Goal: Information Seeking & Learning: Learn about a topic

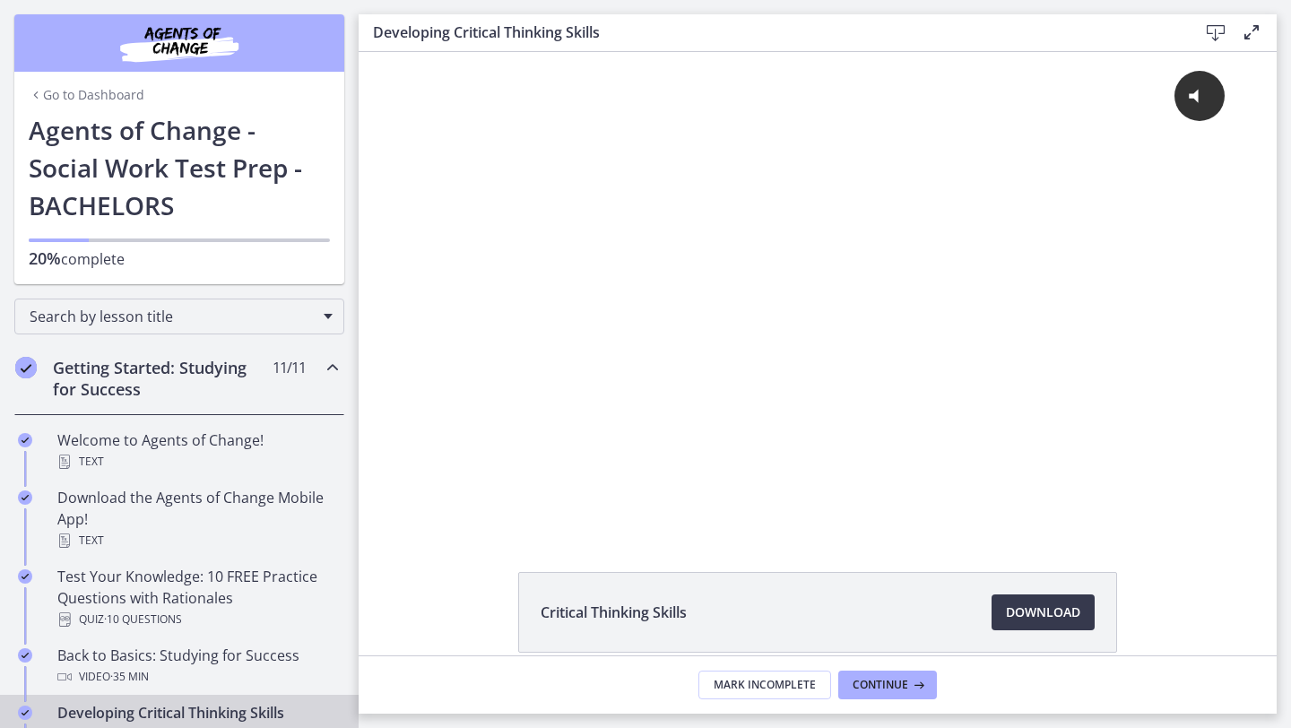
click at [273, 376] on span "11 / 11 Completed" at bounding box center [289, 368] width 33 height 22
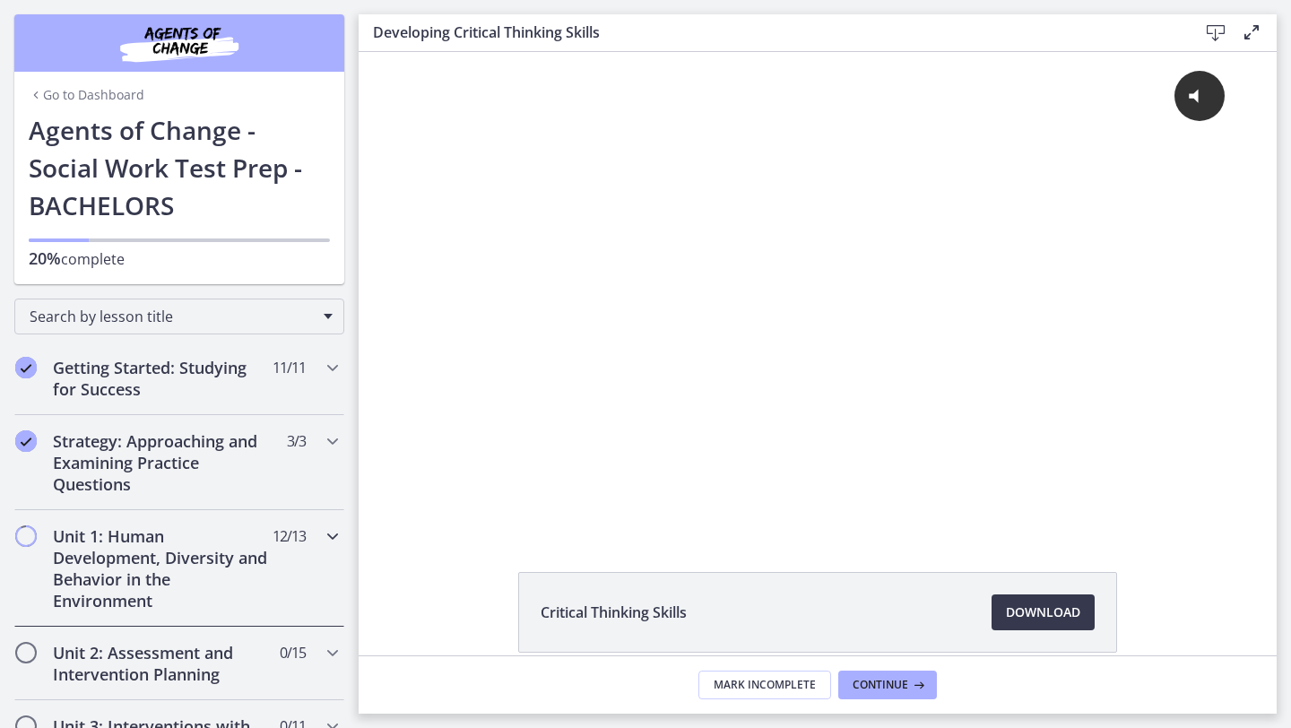
click at [256, 554] on h2 "Unit 1: Human Development, Diversity and Behavior in the Environment" at bounding box center [162, 568] width 219 height 86
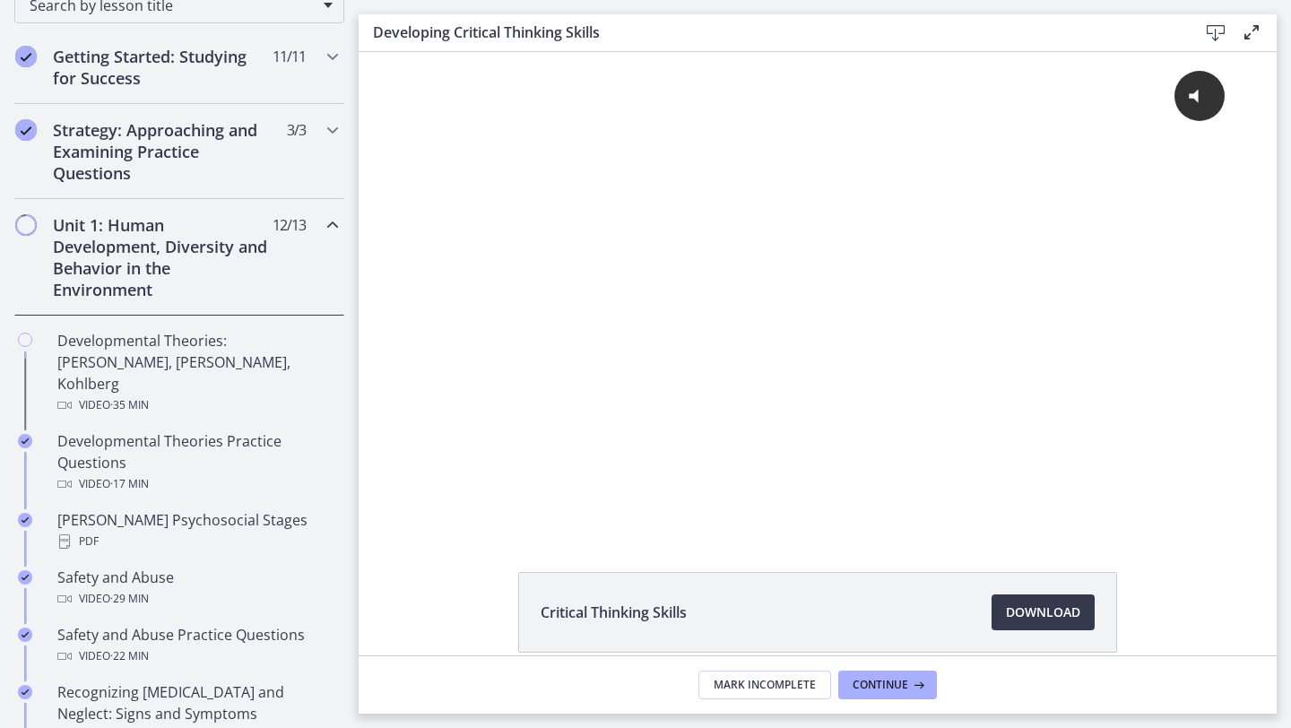
scroll to position [312, 0]
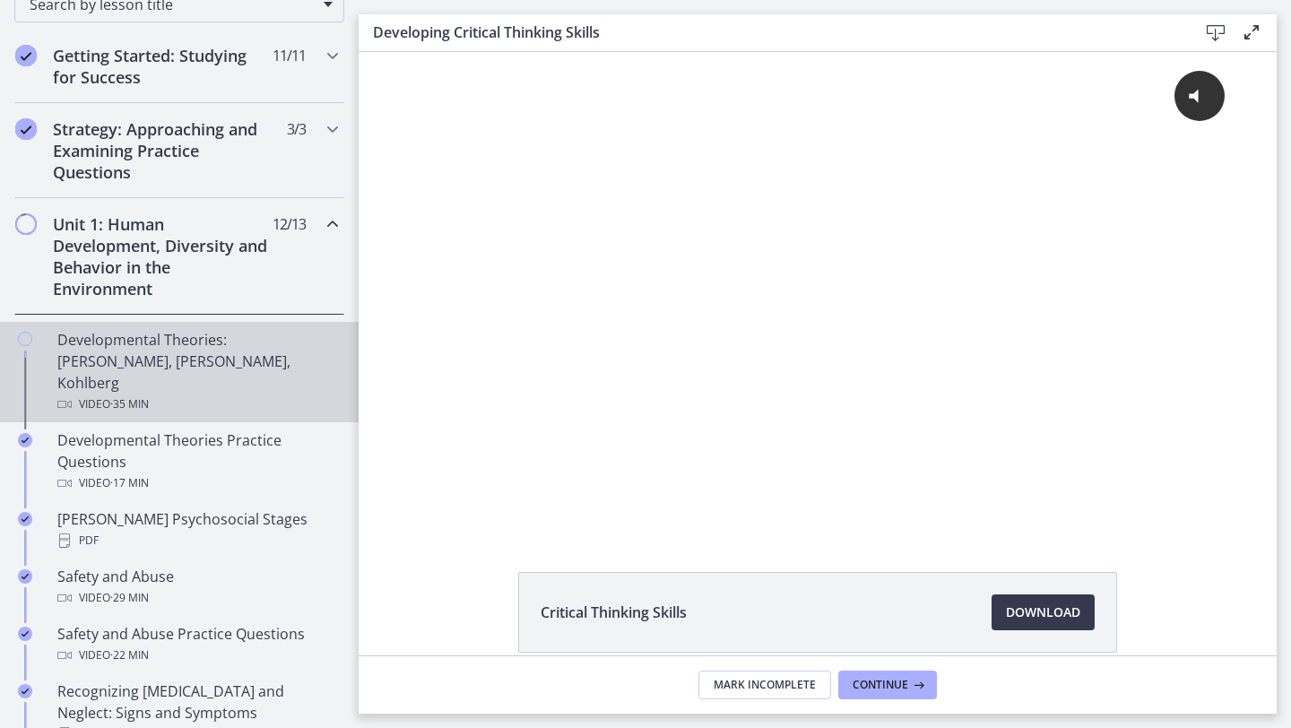
click at [22, 338] on icon "Chapters" at bounding box center [25, 339] width 14 height 14
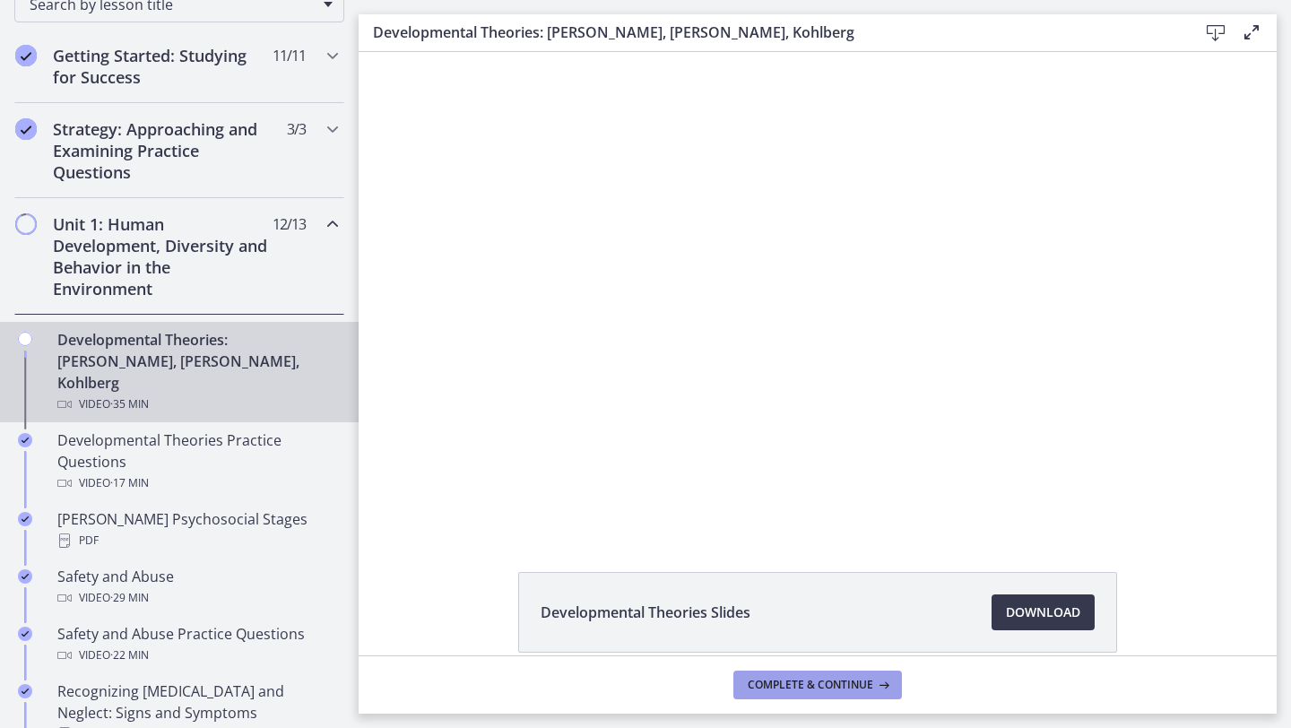
click at [812, 692] on button "Complete & continue" at bounding box center [817, 685] width 169 height 29
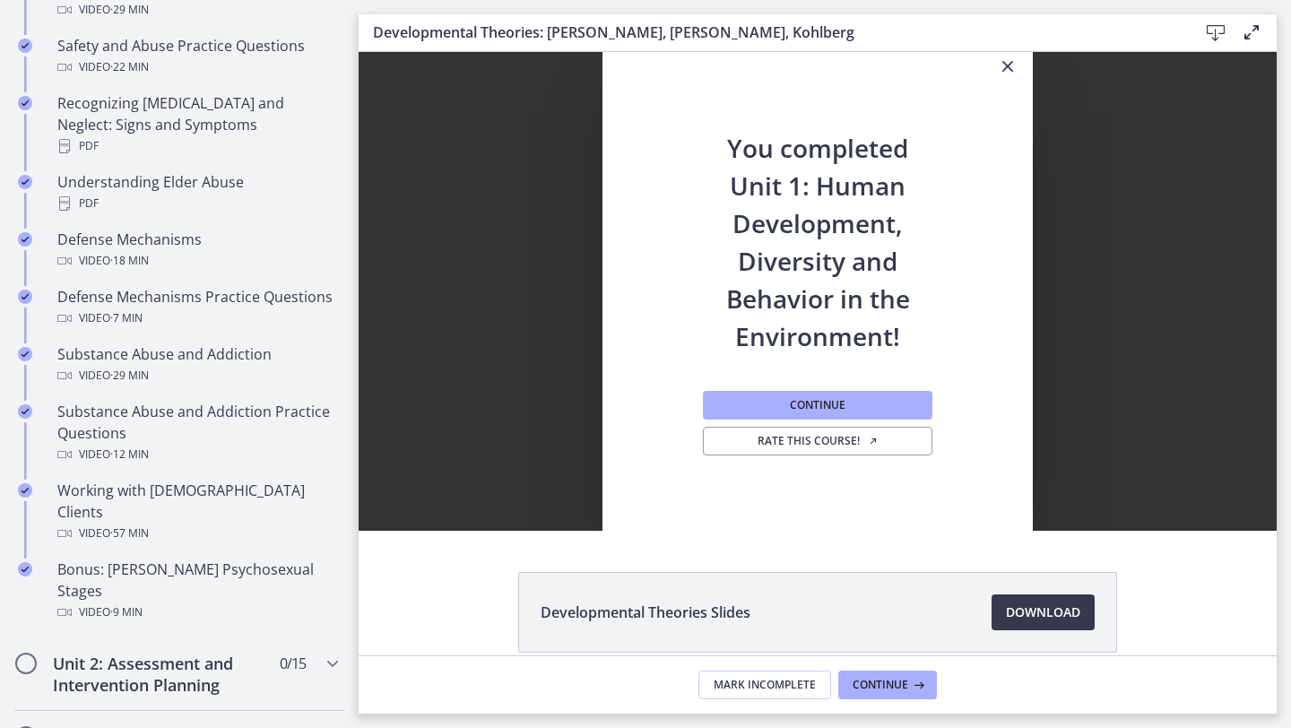
scroll to position [923, 0]
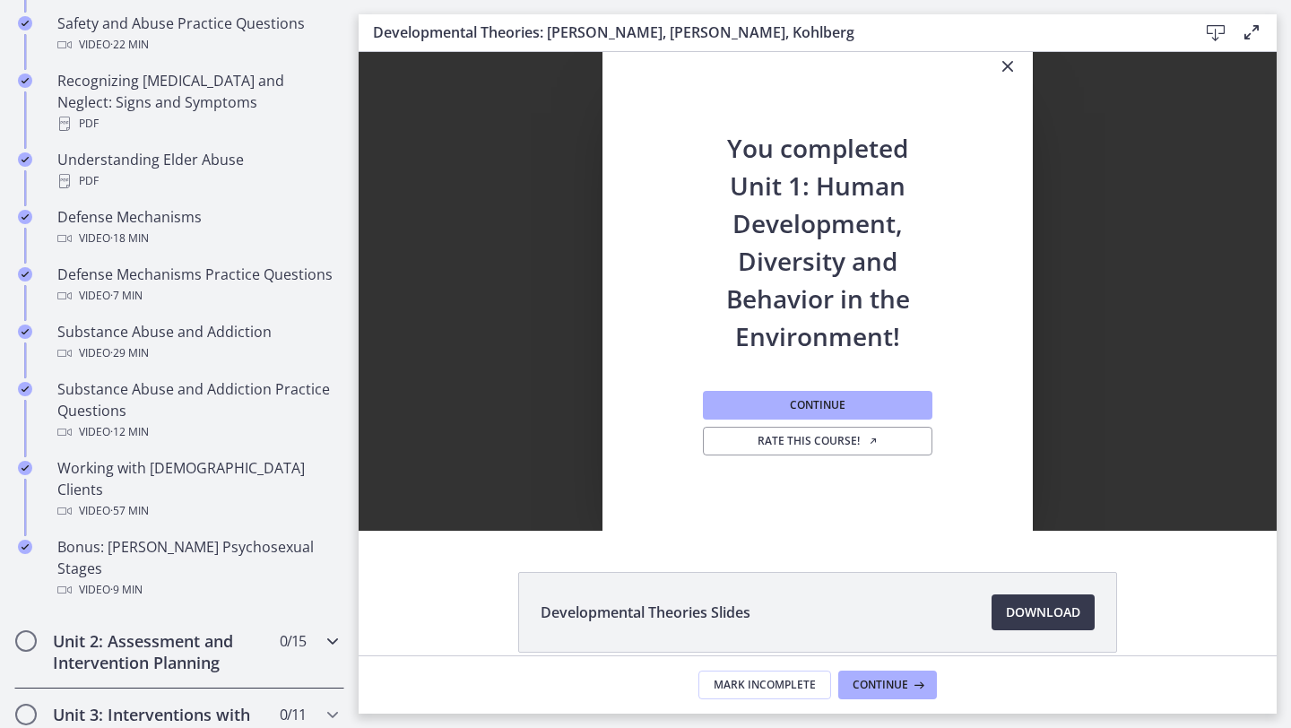
click at [176, 630] on h2 "Unit 2: Assessment and Intervention Planning" at bounding box center [162, 651] width 219 height 43
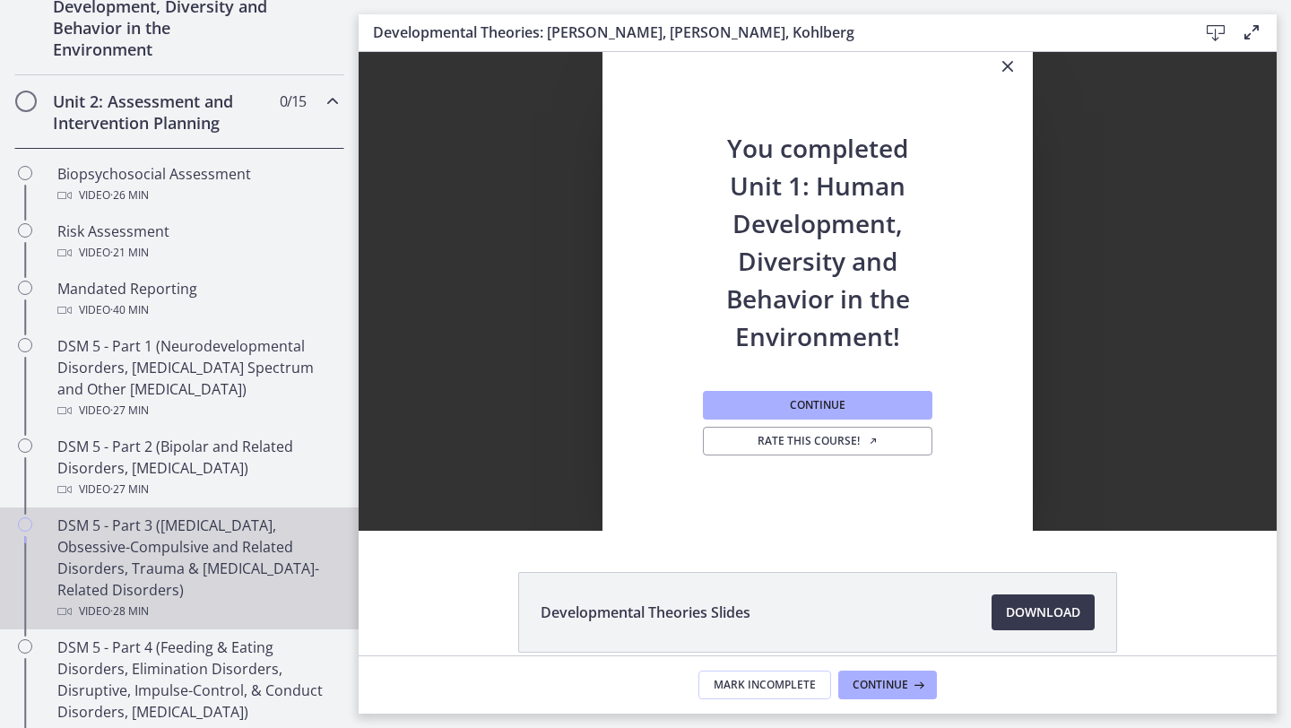
scroll to position [551, 0]
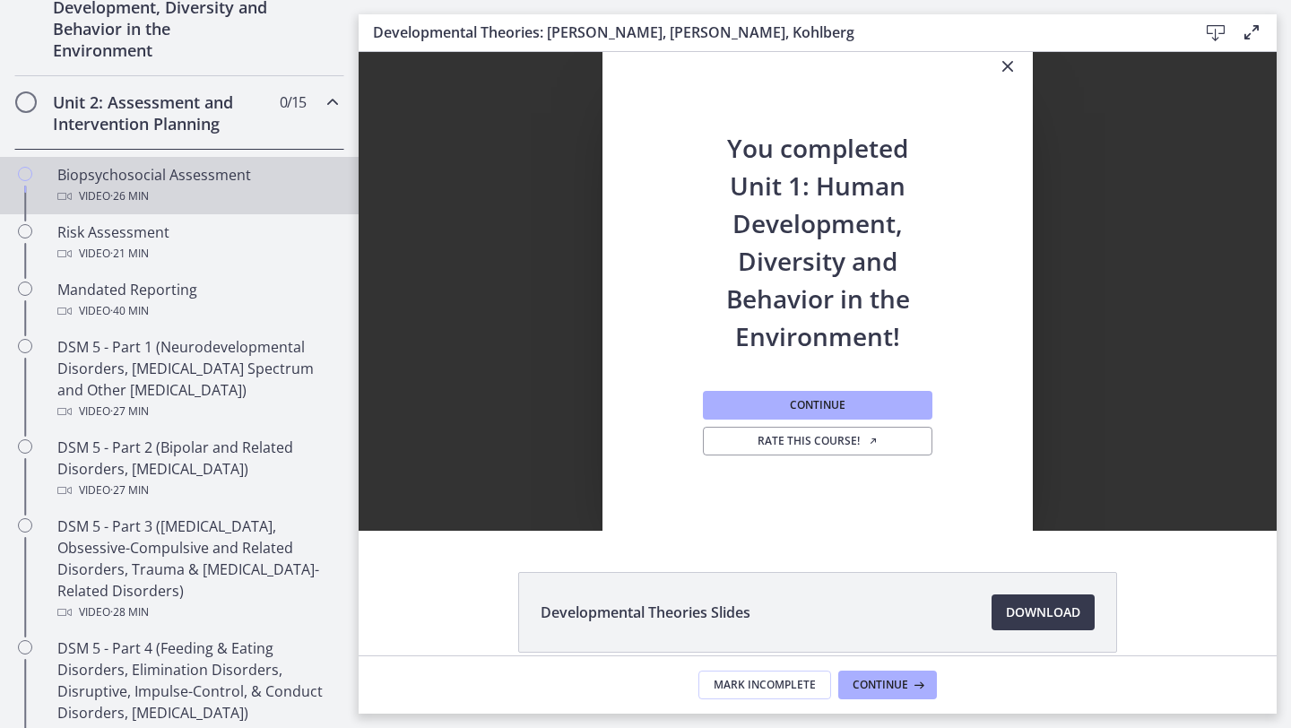
click at [195, 196] on div "Video · 26 min" at bounding box center [197, 197] width 280 height 22
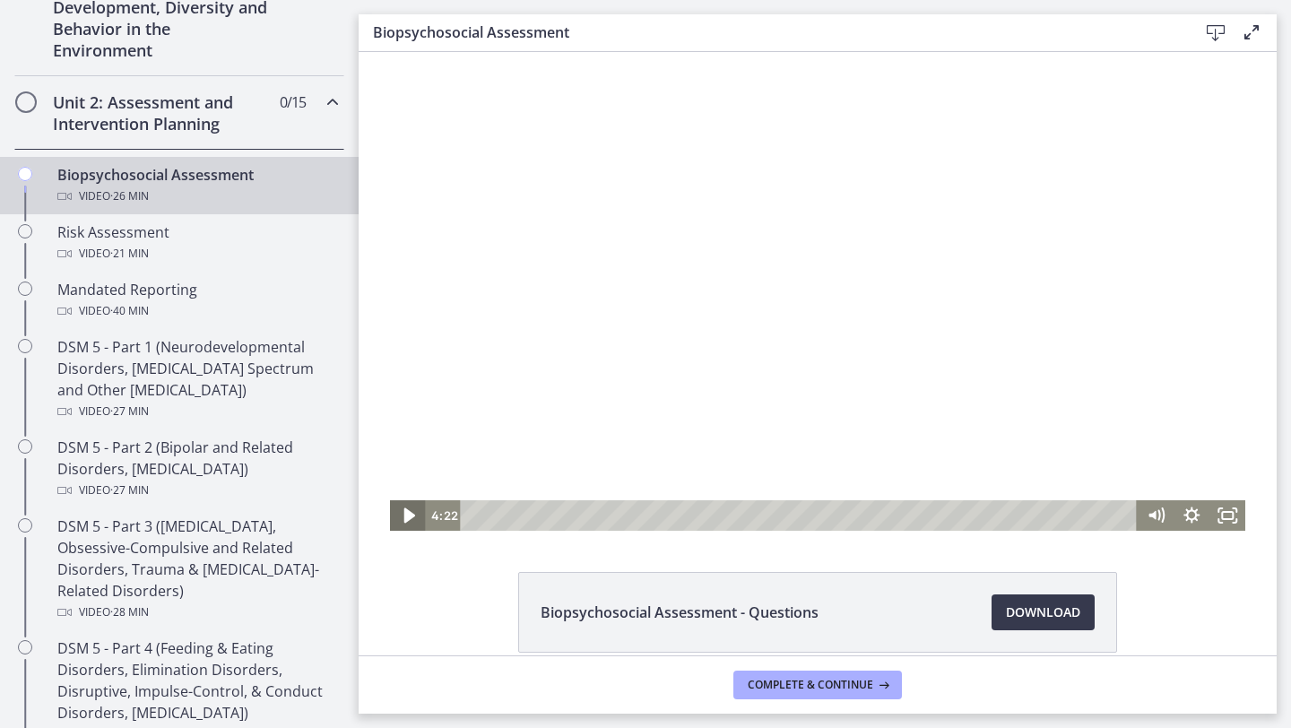
click at [407, 506] on icon "Play Video" at bounding box center [408, 516] width 43 height 37
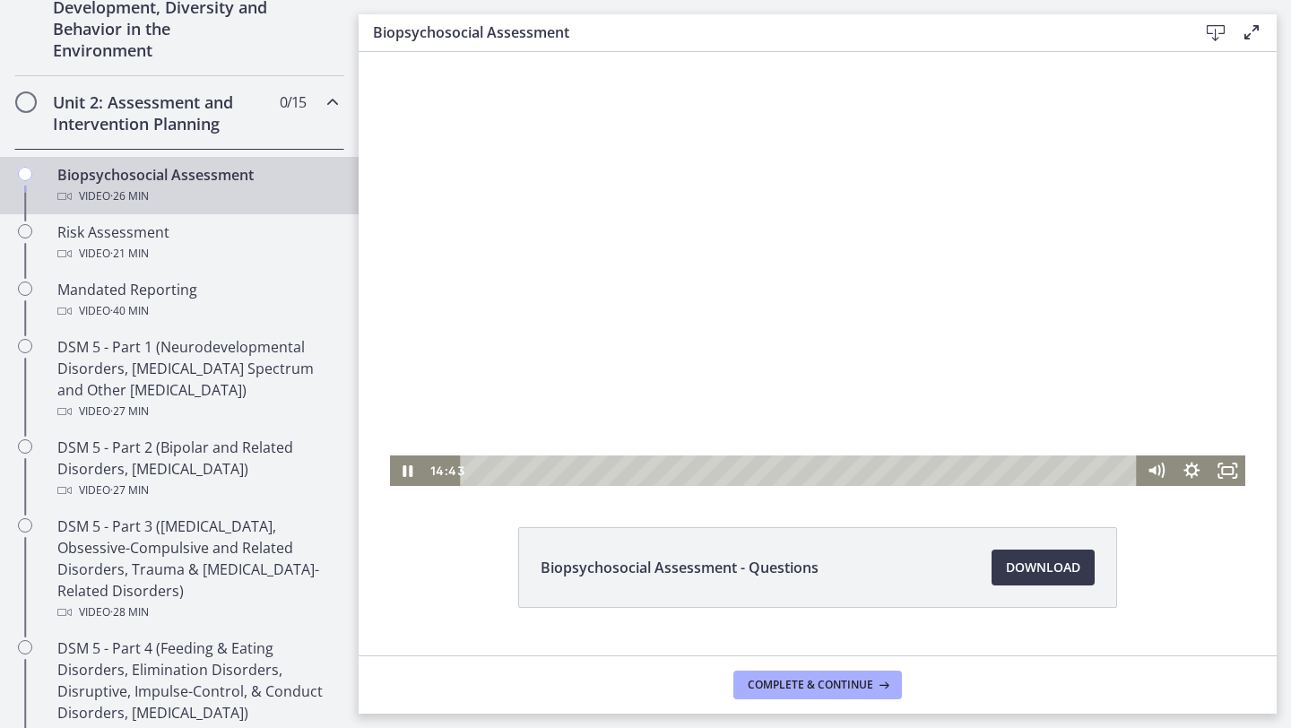
scroll to position [37, 0]
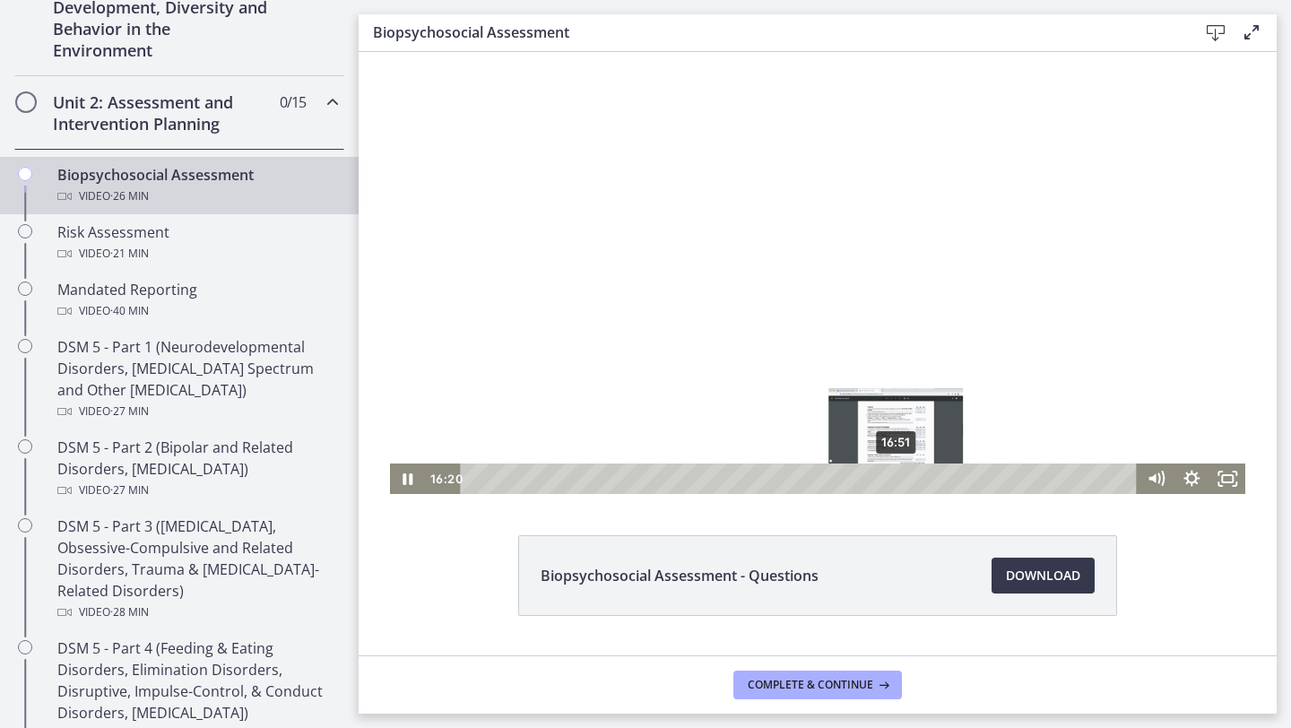
click at [897, 480] on div "16:51" at bounding box center [800, 479] width 655 height 30
click at [901, 480] on div "17:02" at bounding box center [800, 479] width 655 height 30
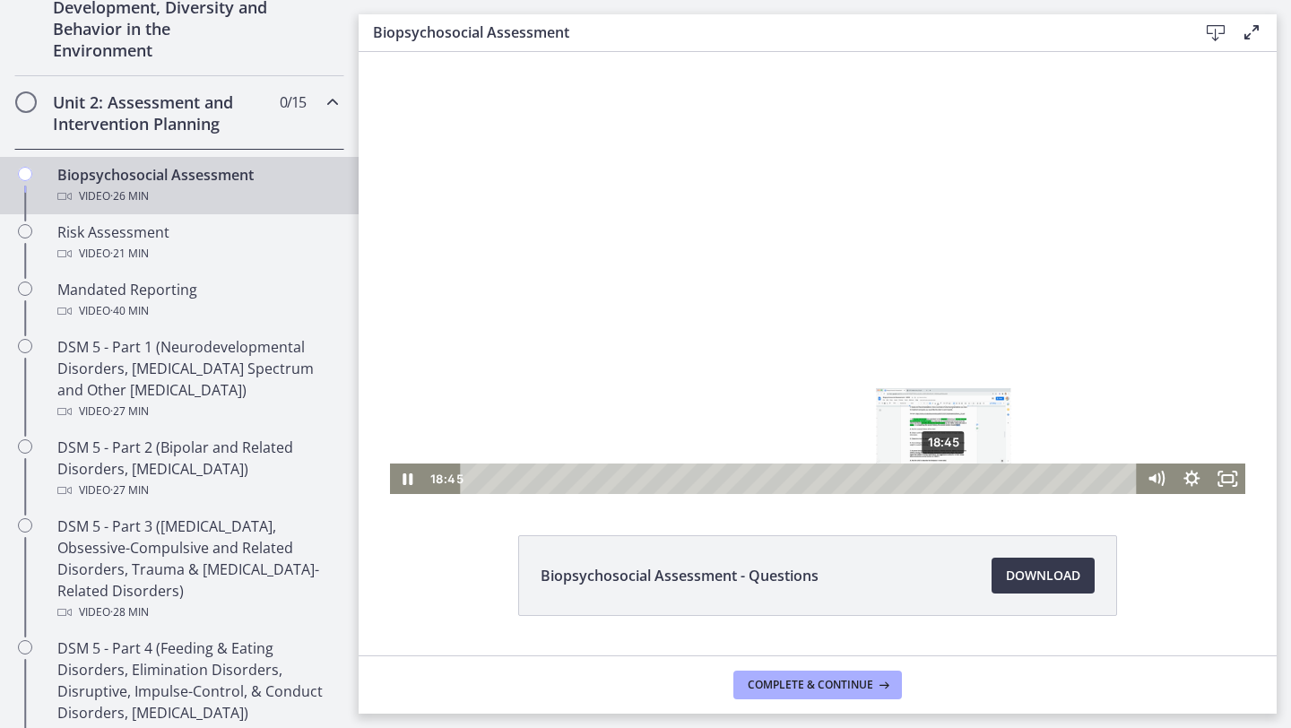
click at [944, 476] on div "18:45" at bounding box center [800, 479] width 655 height 30
click at [980, 476] on div "20:11" at bounding box center [800, 479] width 655 height 30
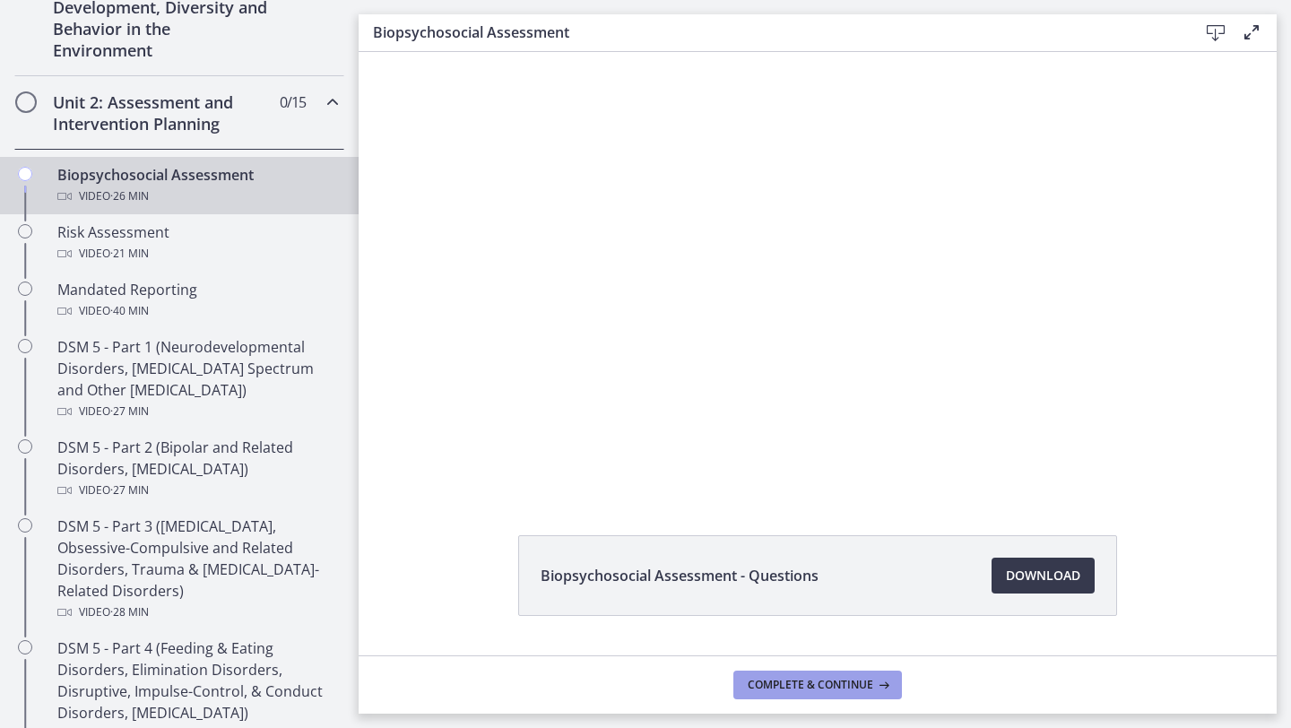
click at [854, 698] on button "Complete & continue" at bounding box center [817, 685] width 169 height 29
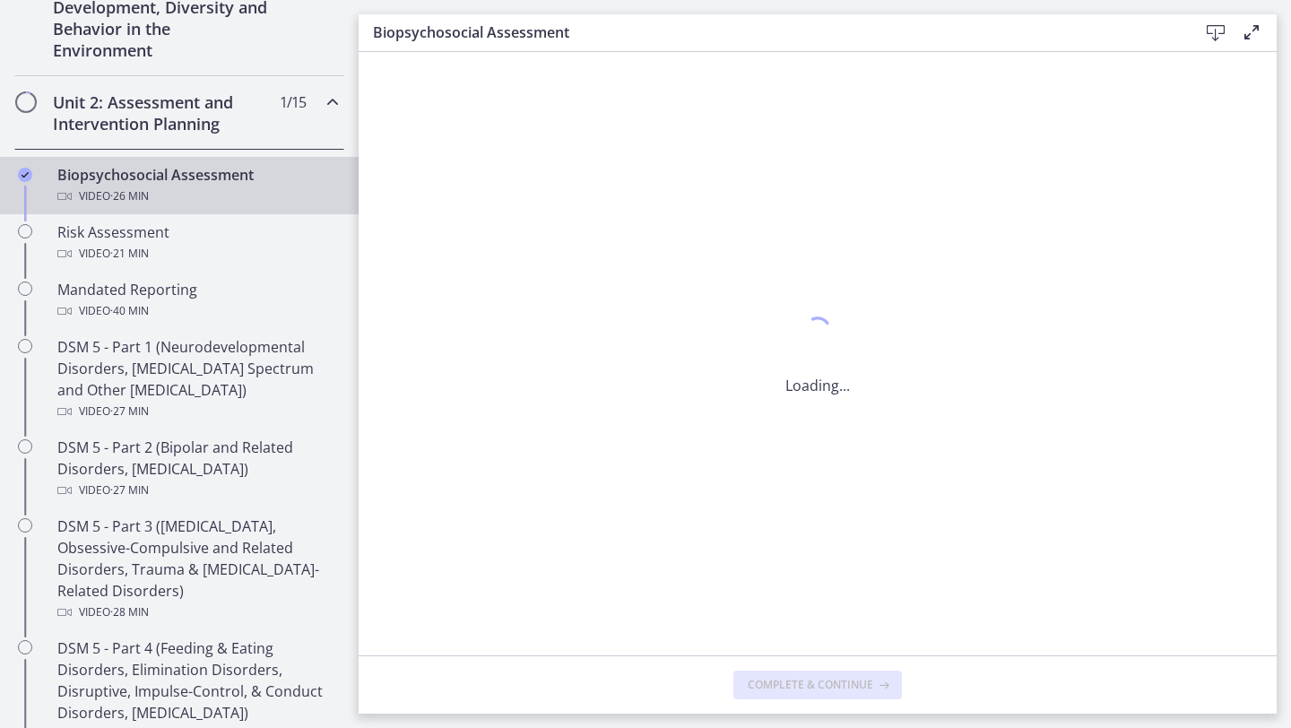
scroll to position [0, 0]
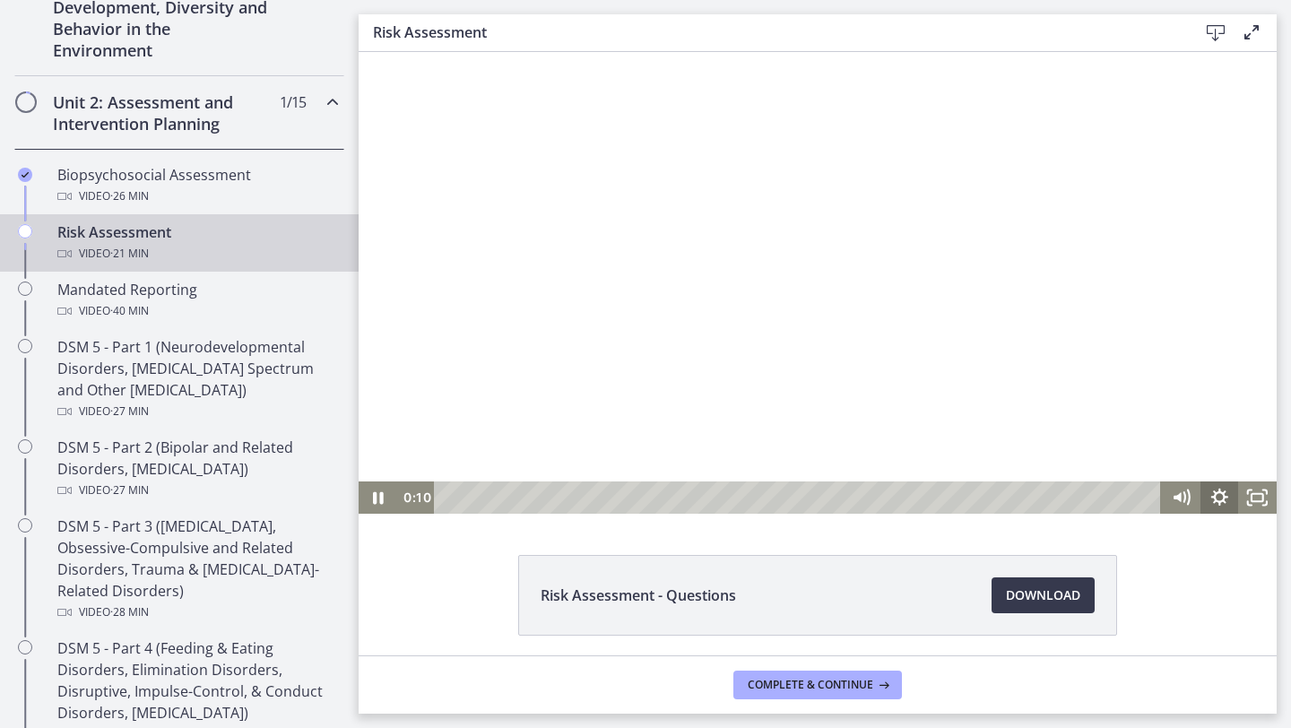
click at [1211, 501] on icon "Show settings menu" at bounding box center [1220, 497] width 39 height 32
click at [1211, 501] on icon "Hide settings menu" at bounding box center [1220, 497] width 39 height 32
click at [378, 499] on icon "Play Video" at bounding box center [380, 497] width 10 height 13
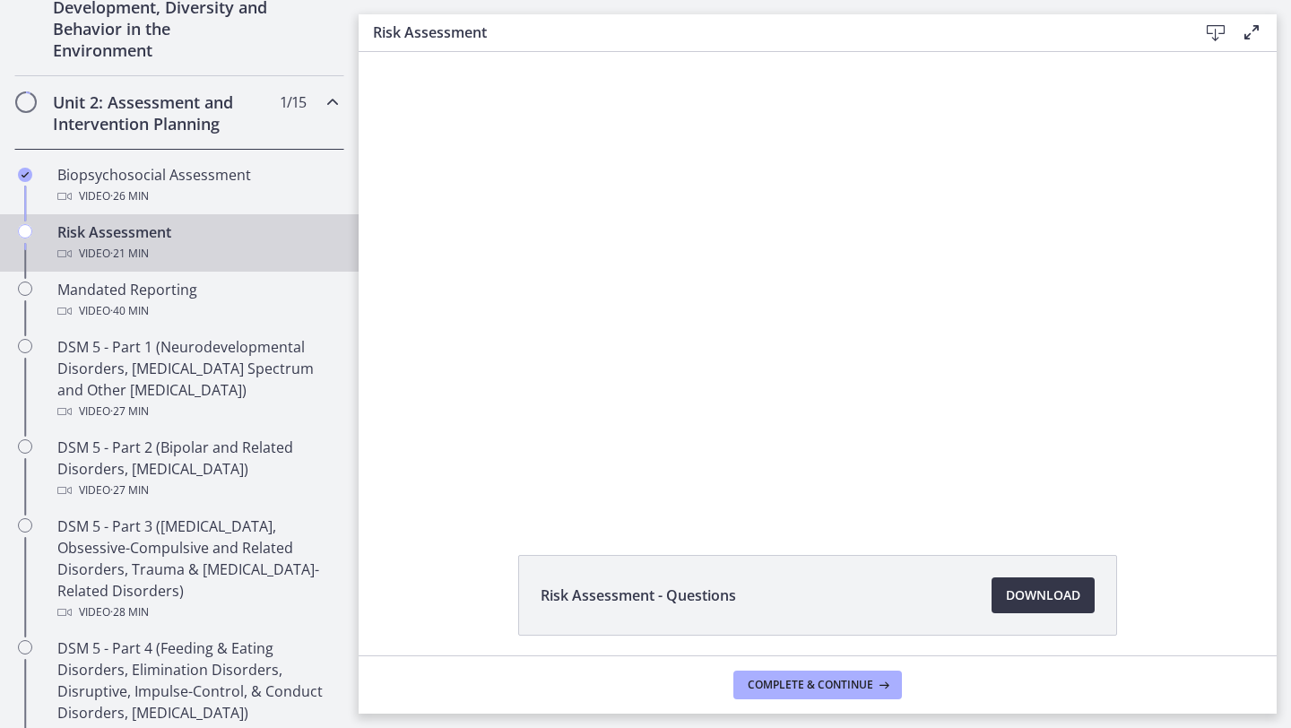
click at [1051, 603] on span "Download Opens in a new window" at bounding box center [1043, 596] width 74 height 22
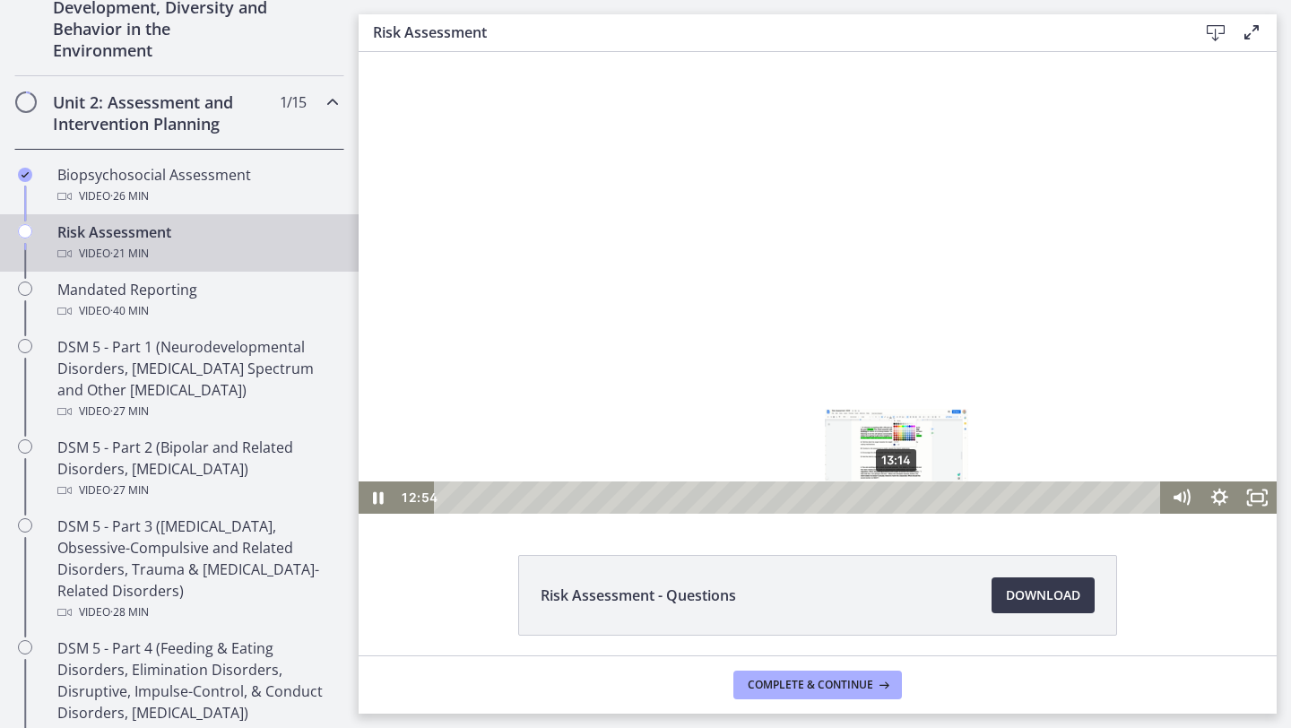
click at [897, 494] on div "13:14" at bounding box center [800, 497] width 705 height 32
click at [910, 495] on div "13:37" at bounding box center [800, 497] width 705 height 32
click at [918, 497] on div "13:51" at bounding box center [800, 497] width 705 height 32
click at [381, 505] on icon "Play Video" at bounding box center [379, 497] width 39 height 32
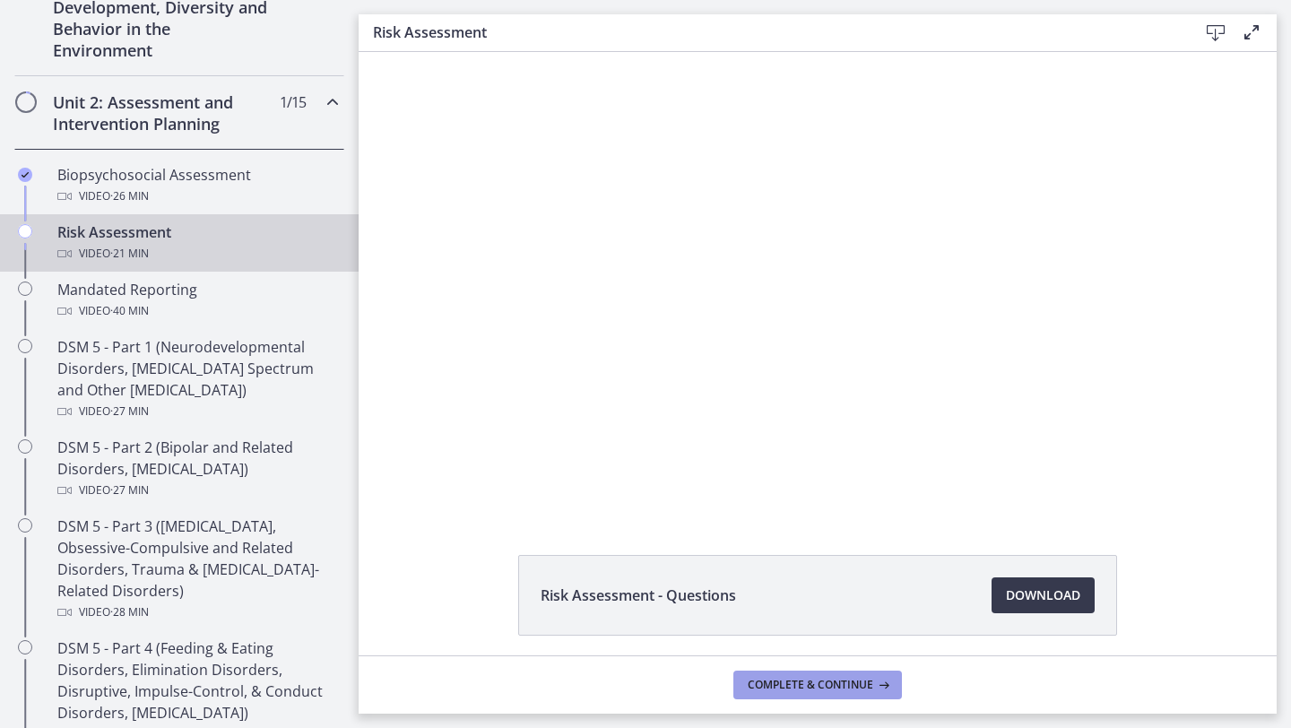
click at [853, 687] on span "Complete & continue" at bounding box center [811, 685] width 126 height 14
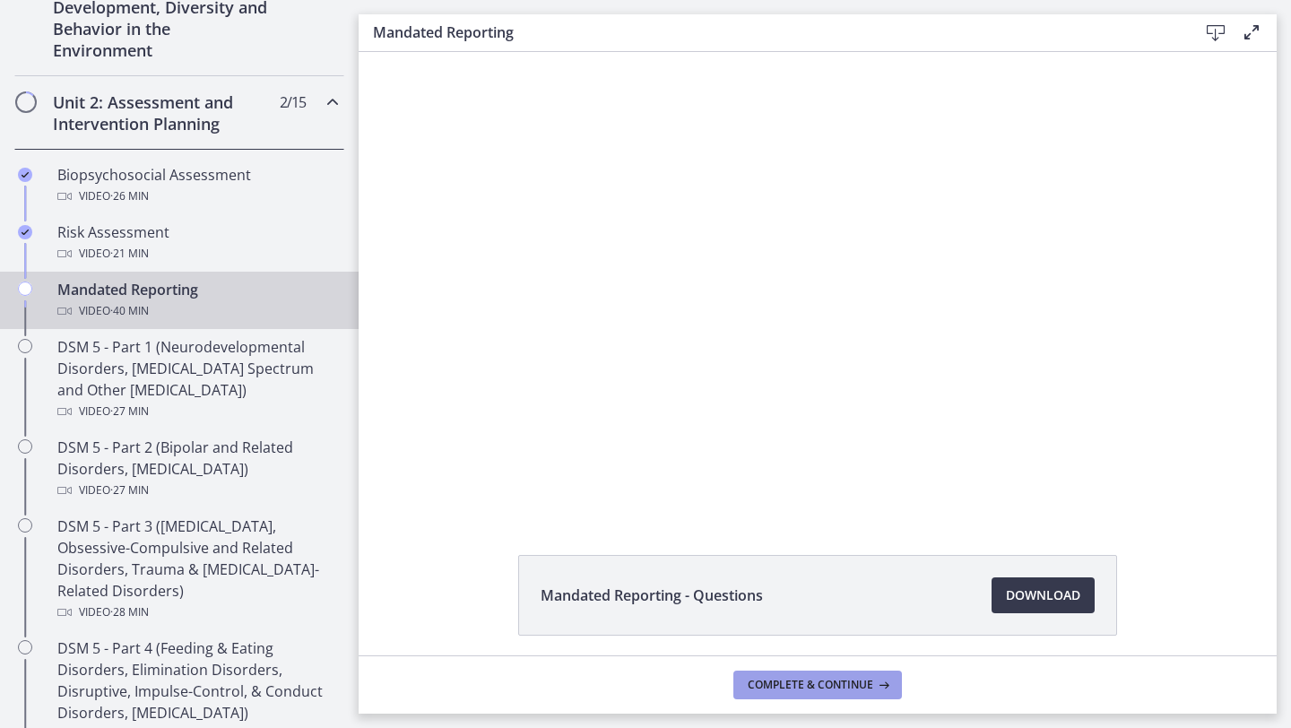
click at [842, 681] on span "Complete & continue" at bounding box center [811, 685] width 126 height 14
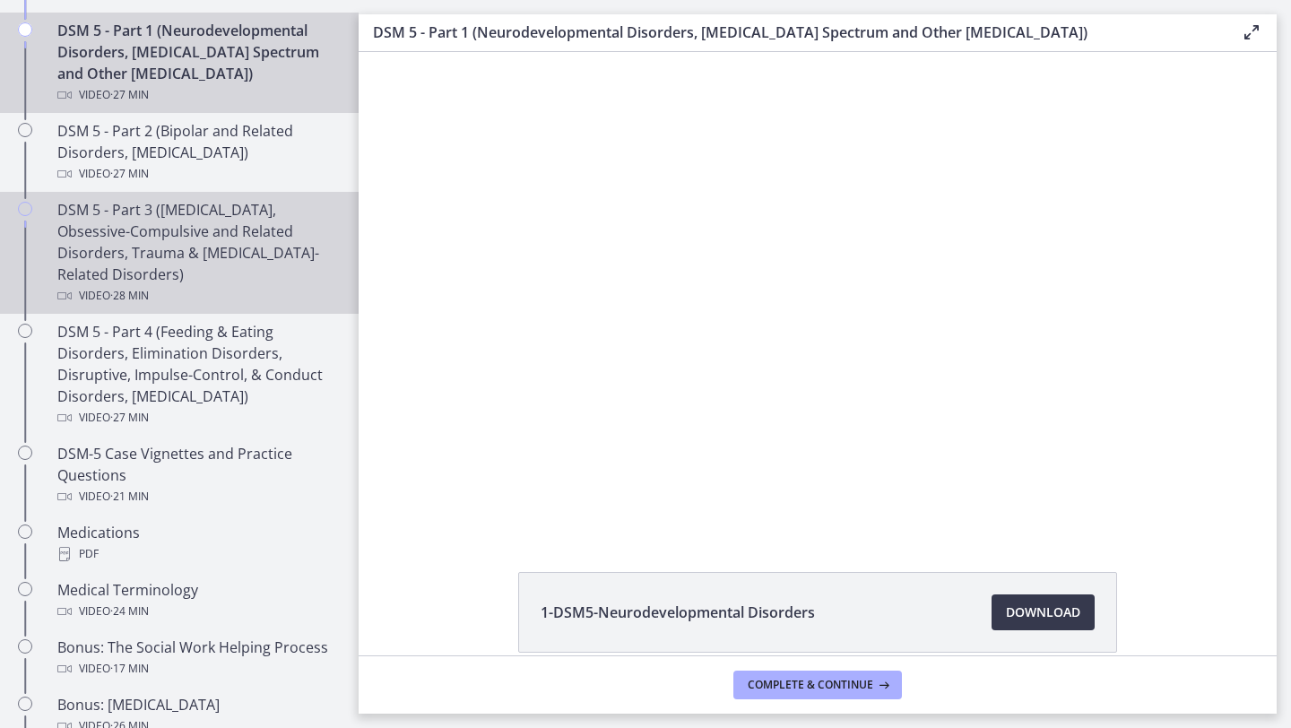
scroll to position [858, 0]
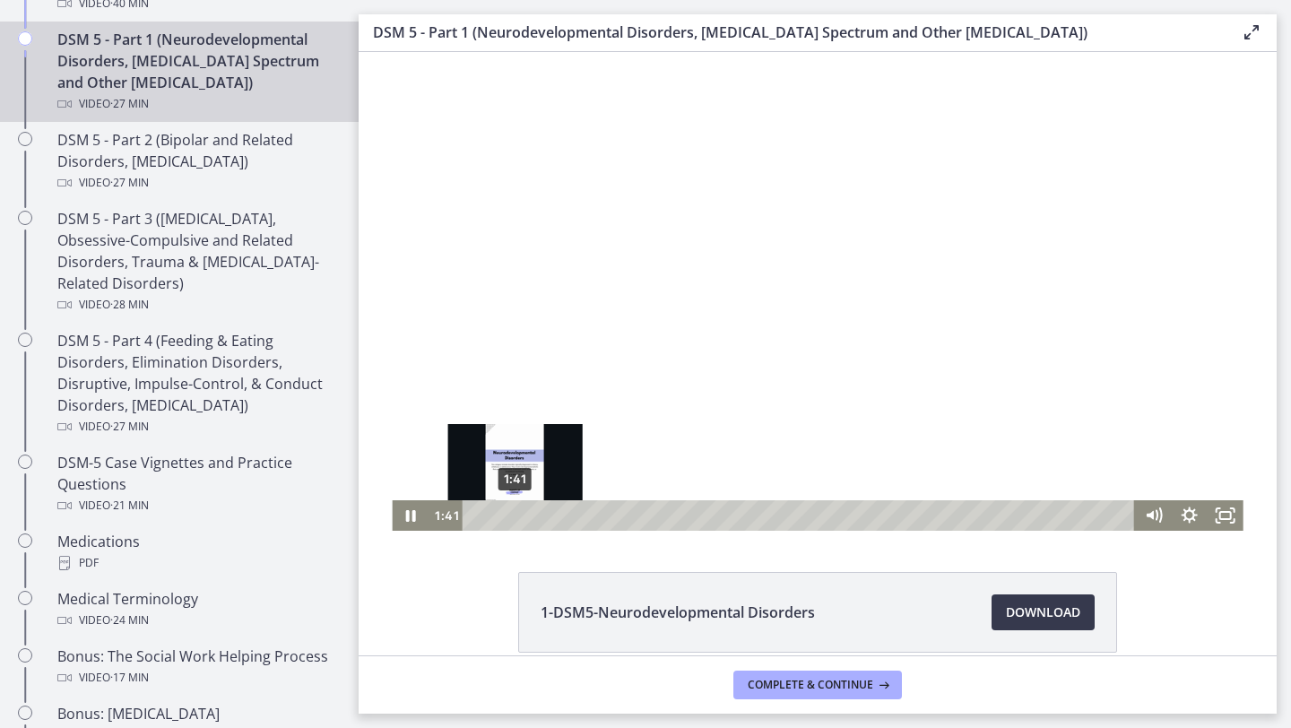
click at [516, 516] on div "Playbar" at bounding box center [515, 515] width 10 height 10
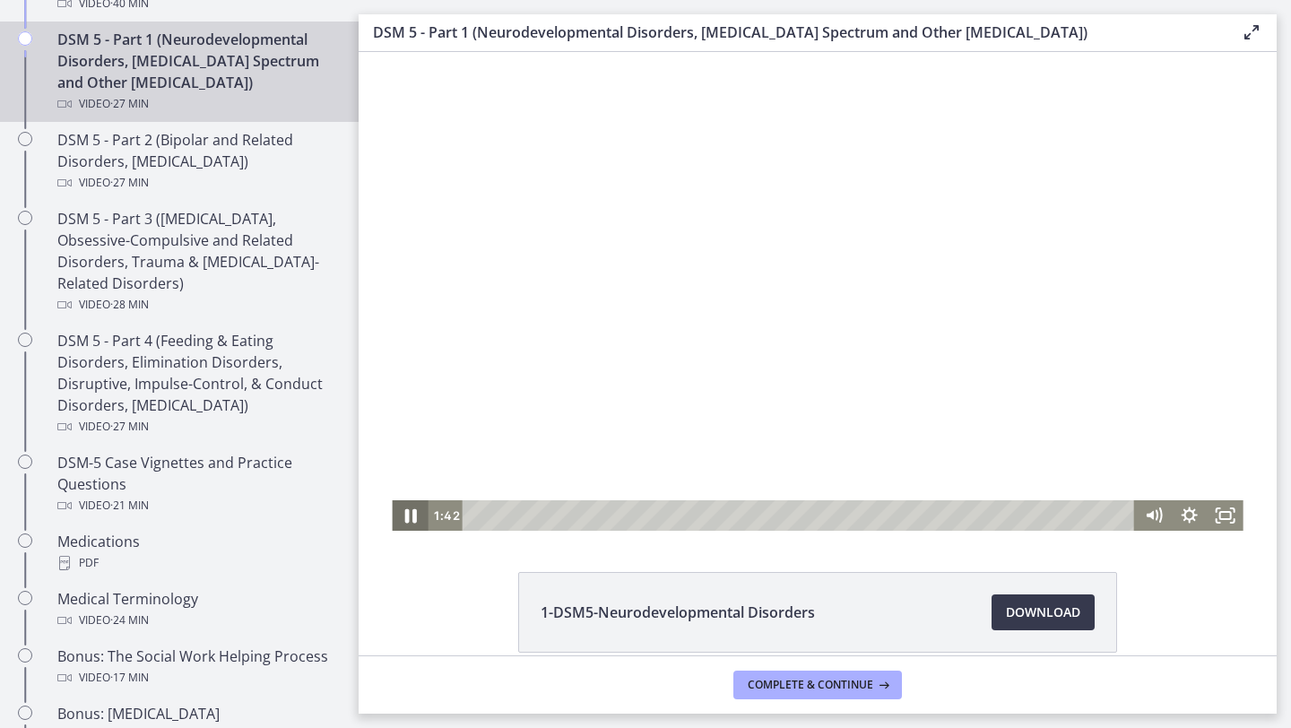
click at [407, 517] on icon "Pause" at bounding box center [410, 516] width 12 height 14
click at [407, 517] on icon "Play Video" at bounding box center [411, 515] width 11 height 15
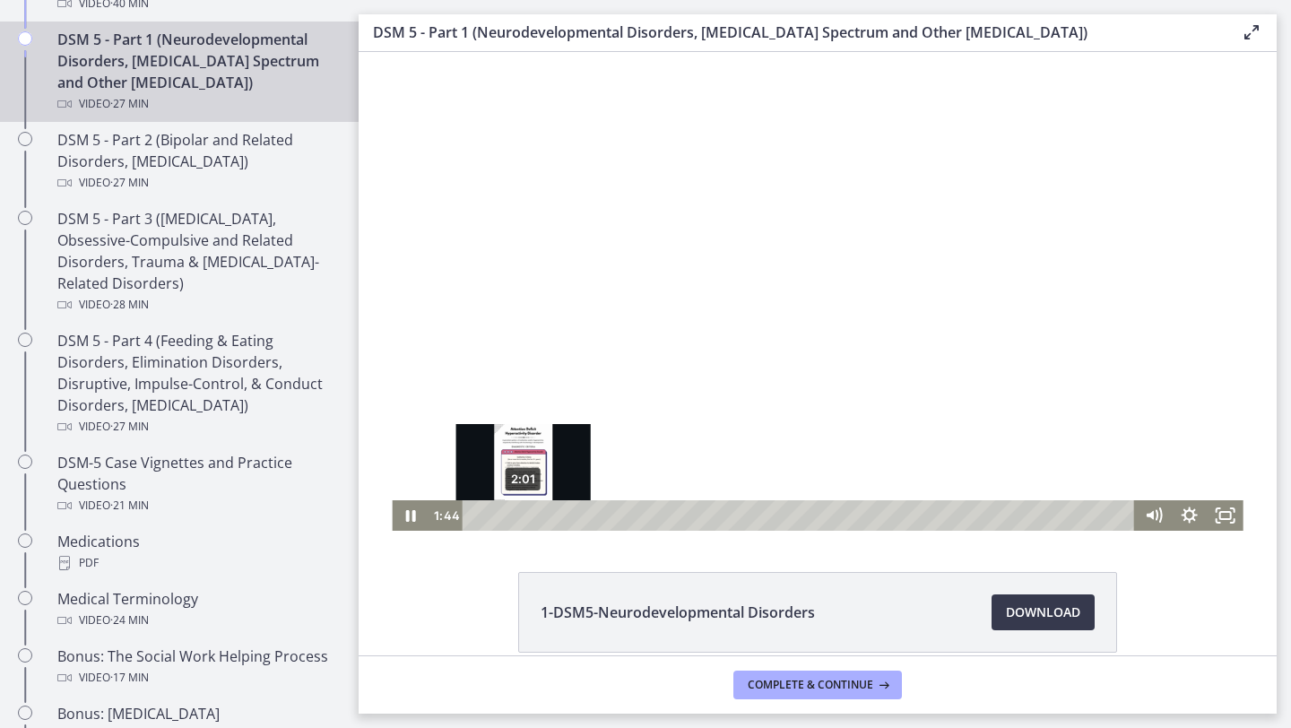
click at [524, 510] on div "2:01" at bounding box center [801, 515] width 651 height 30
click at [519, 512] on div "Playbar" at bounding box center [524, 515] width 10 height 10
click at [519, 512] on div "1:50" at bounding box center [801, 515] width 651 height 30
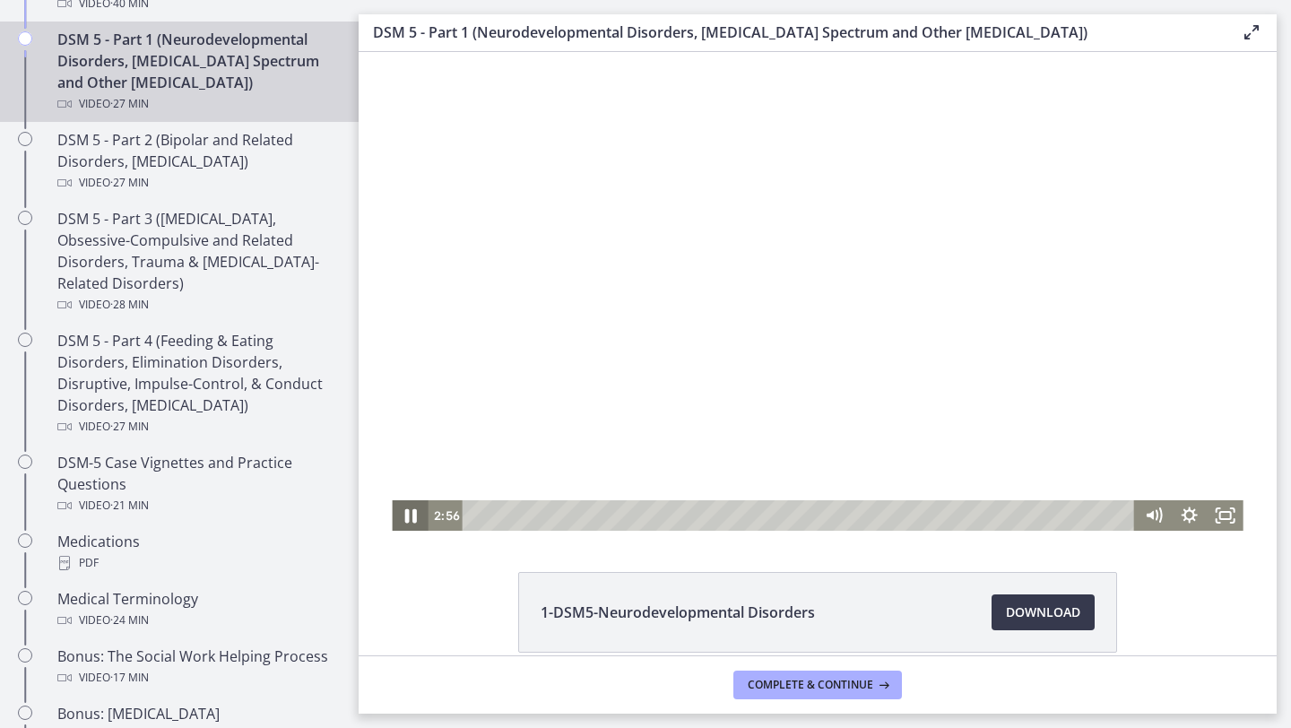
click at [396, 511] on icon "Pause" at bounding box center [409, 516] width 43 height 37
click at [401, 509] on icon "Play Video" at bounding box center [411, 516] width 43 height 37
click at [416, 514] on icon "Pause" at bounding box center [410, 515] width 36 height 30
click at [416, 514] on icon "Play Video" at bounding box center [412, 515] width 36 height 30
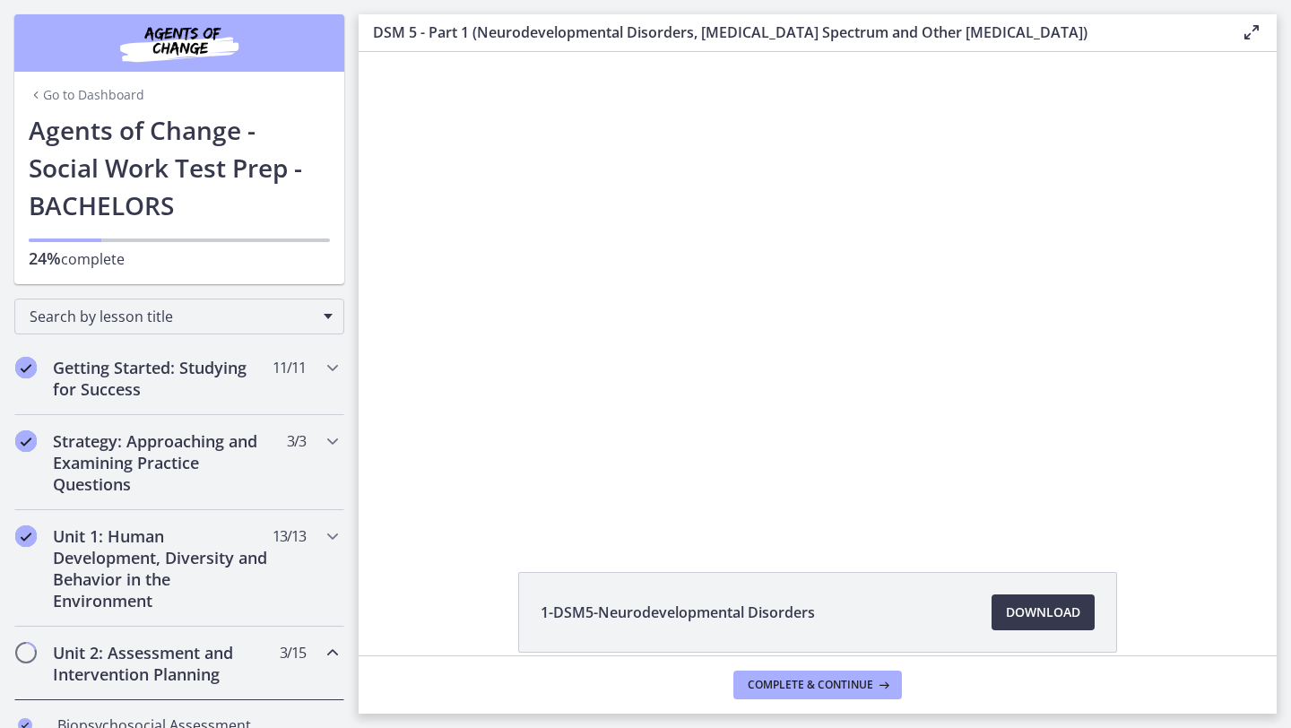
scroll to position [858, 0]
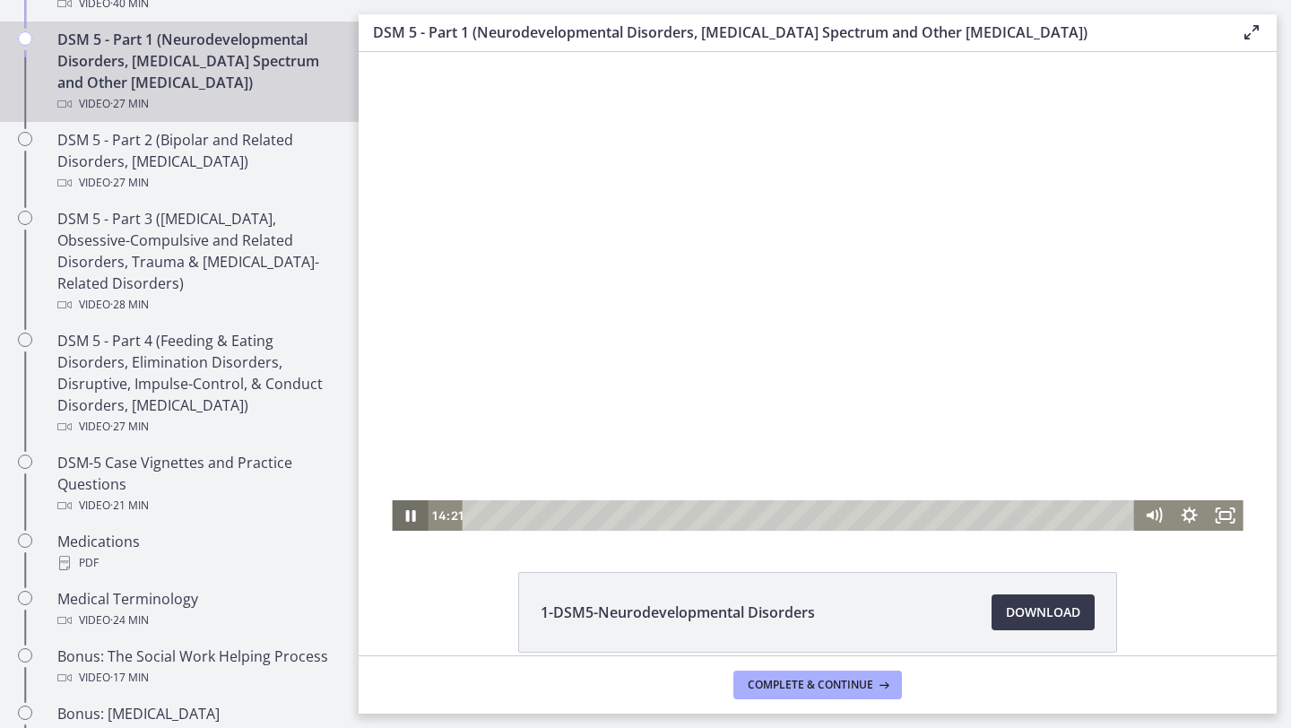
click at [407, 519] on icon "Pause" at bounding box center [410, 516] width 10 height 12
click at [407, 519] on icon "Play Video" at bounding box center [411, 515] width 9 height 13
click at [407, 519] on icon "Pause" at bounding box center [410, 516] width 12 height 14
click at [407, 519] on icon "Play Video" at bounding box center [411, 515] width 9 height 13
click at [407, 519] on icon "Pause" at bounding box center [410, 516] width 12 height 14
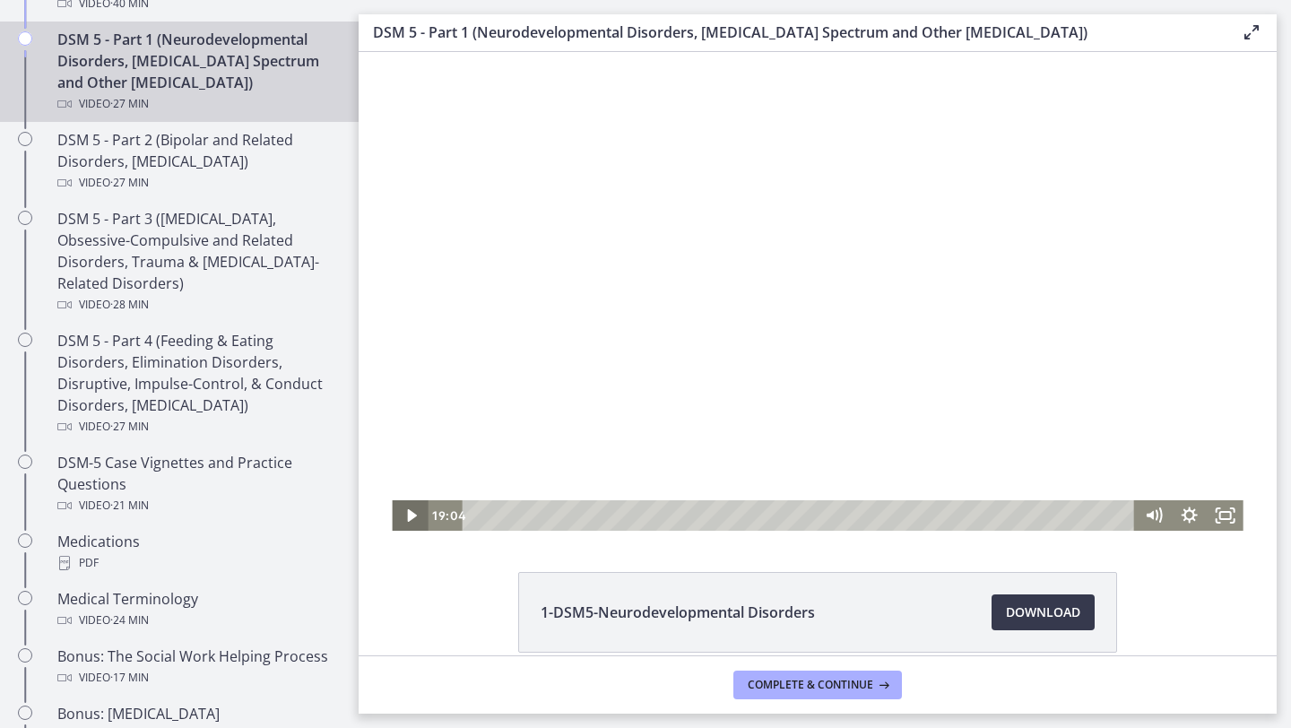
click at [407, 519] on icon "Play Video" at bounding box center [411, 515] width 9 height 13
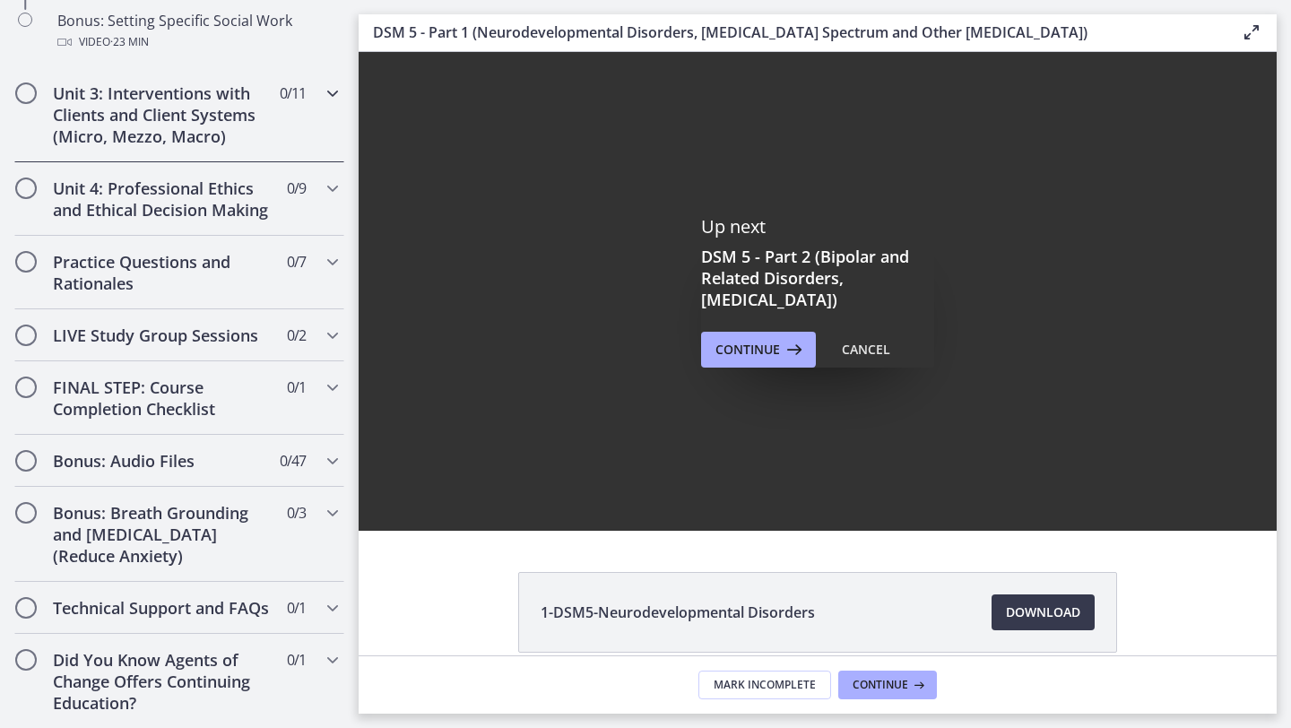
scroll to position [1723, 0]
click at [279, 151] on div "Unit 3: Interventions with Clients and Client Systems (Micro, Mezzo, Macro) 0 /…" at bounding box center [179, 114] width 330 height 95
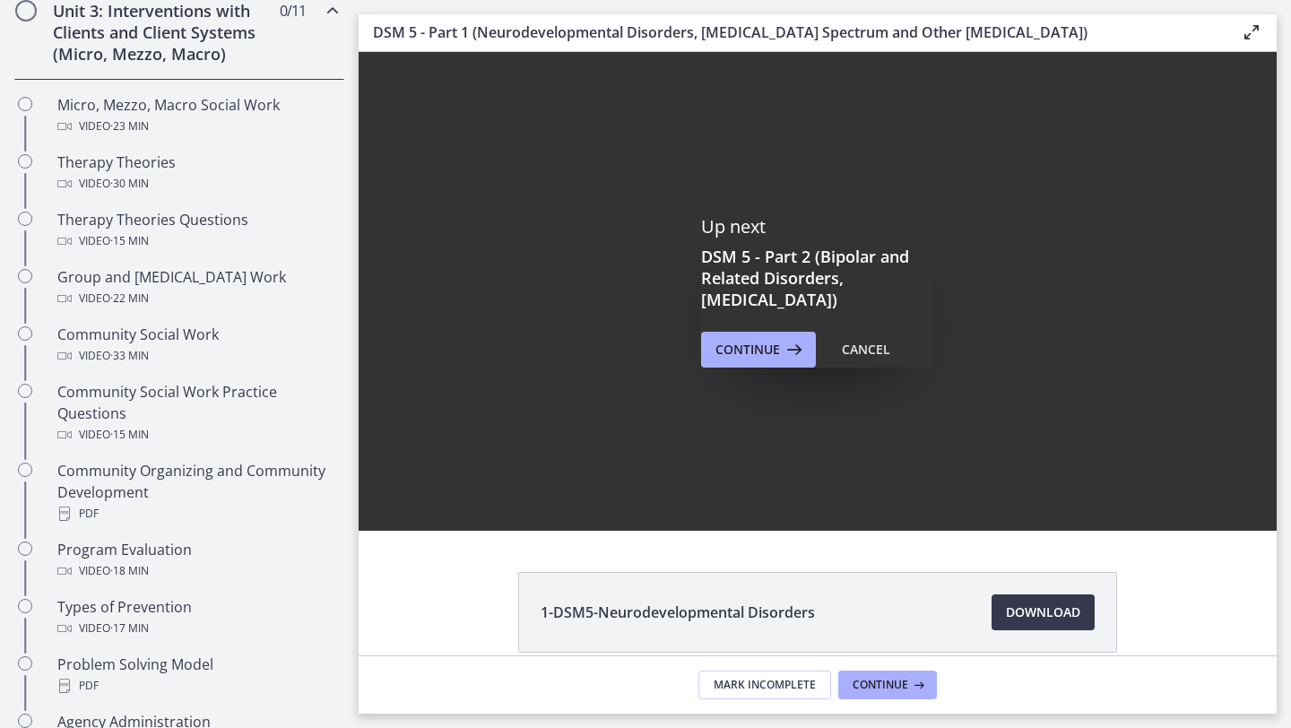
scroll to position [715, 0]
click at [292, 67] on div "Unit 3: Interventions with Clients and Client Systems (Micro, Mezzo, Macro) 0 /…" at bounding box center [179, 32] width 330 height 95
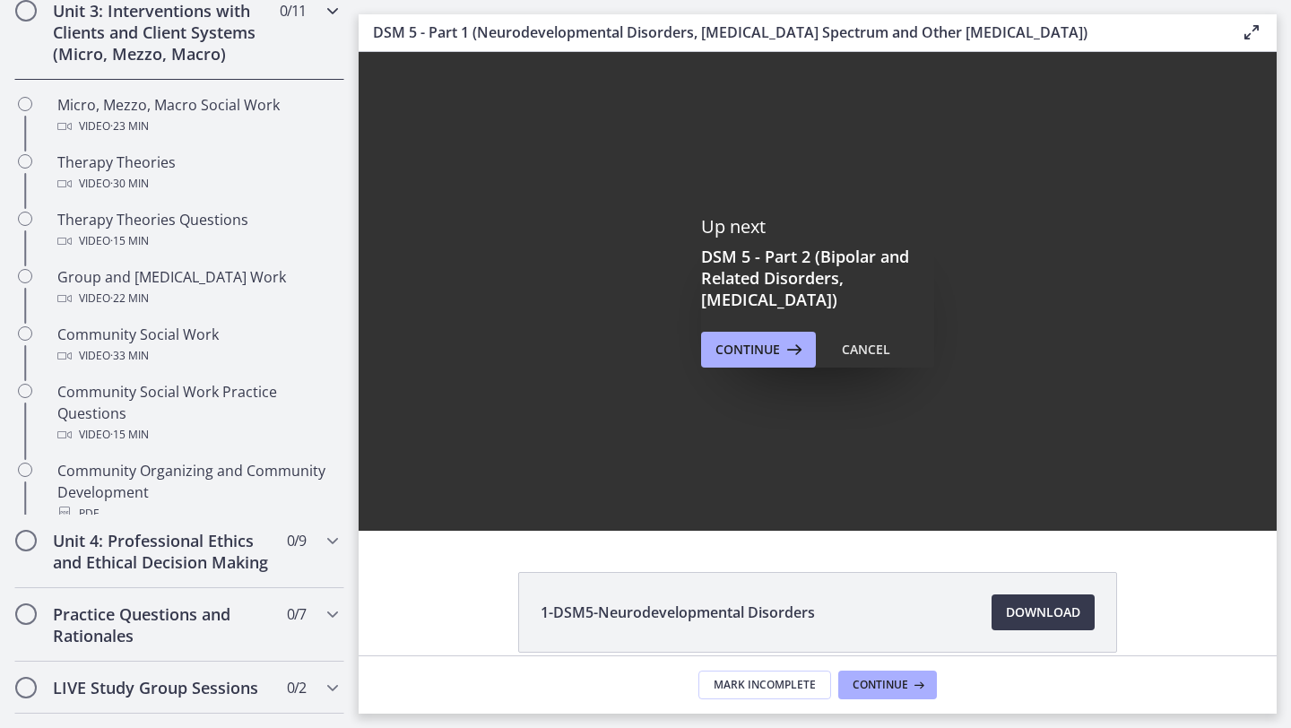
scroll to position [633, 0]
